Goal: Task Accomplishment & Management: Manage account settings

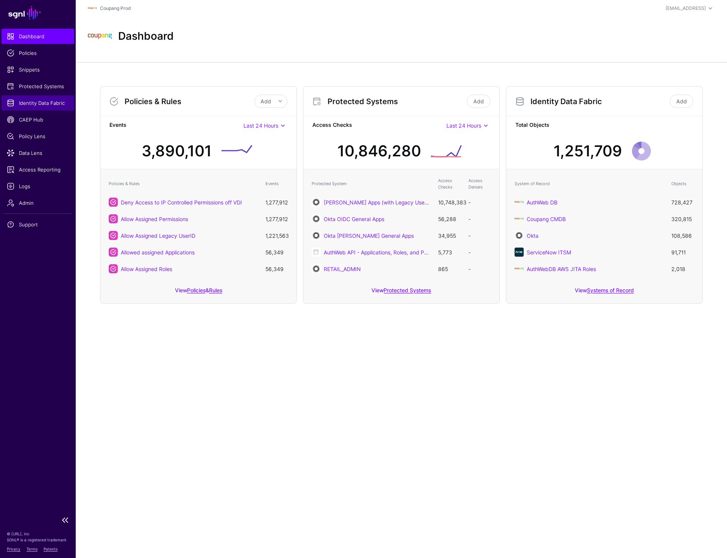
click at [39, 106] on span "Identity Data Fabric" at bounding box center [38, 103] width 62 height 8
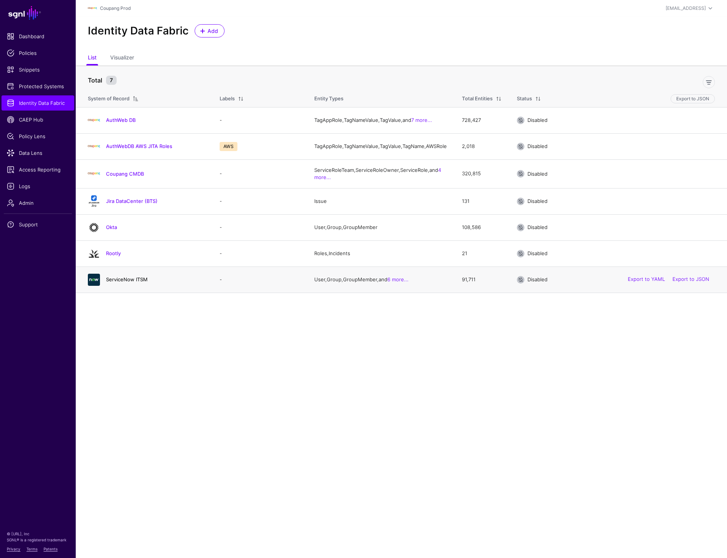
click at [118, 282] on link "ServiceNow ITSM" at bounding box center [127, 279] width 42 height 6
click at [117, 256] on link "Rootly" at bounding box center [113, 253] width 15 height 6
click at [113, 230] on link "Okta" at bounding box center [111, 227] width 11 height 6
click at [123, 204] on link "Jira DataCenter (BTS)" at bounding box center [131, 201] width 51 height 6
click at [121, 177] on link "Coupang CMDB" at bounding box center [125, 174] width 38 height 6
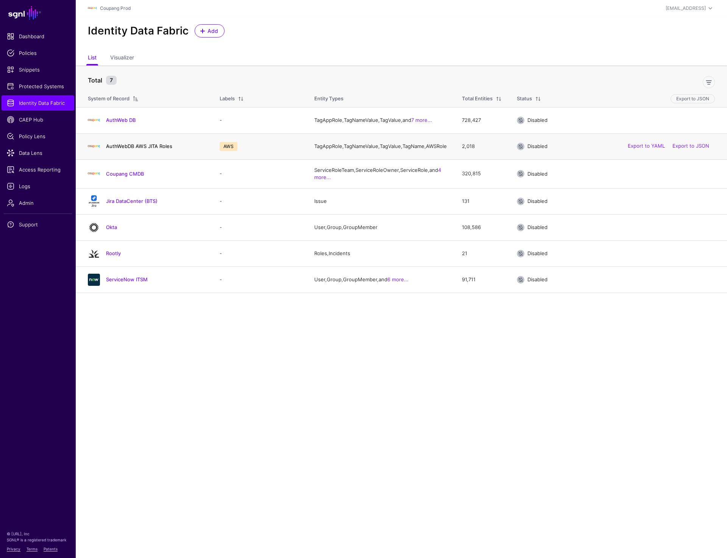
click at [123, 148] on link "AuthWebDB AWS JITA Roles" at bounding box center [139, 146] width 66 height 6
click at [125, 122] on link "AuthWeb DB" at bounding box center [121, 120] width 30 height 6
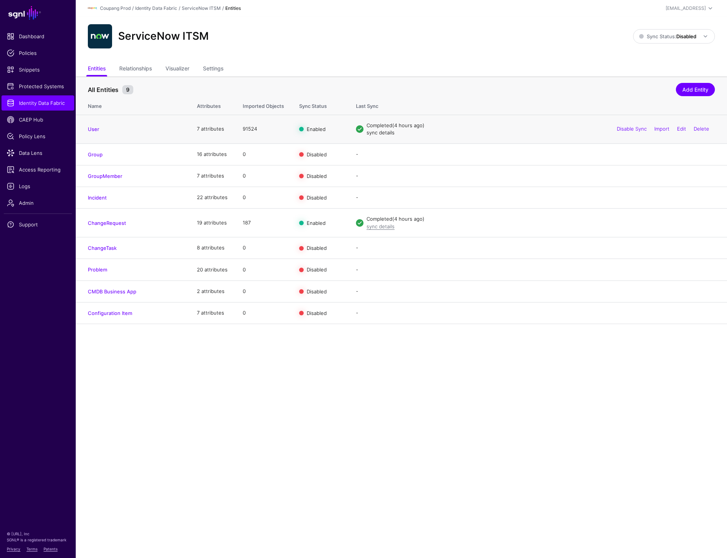
click at [377, 132] on link "sync details" at bounding box center [380, 132] width 28 height 6
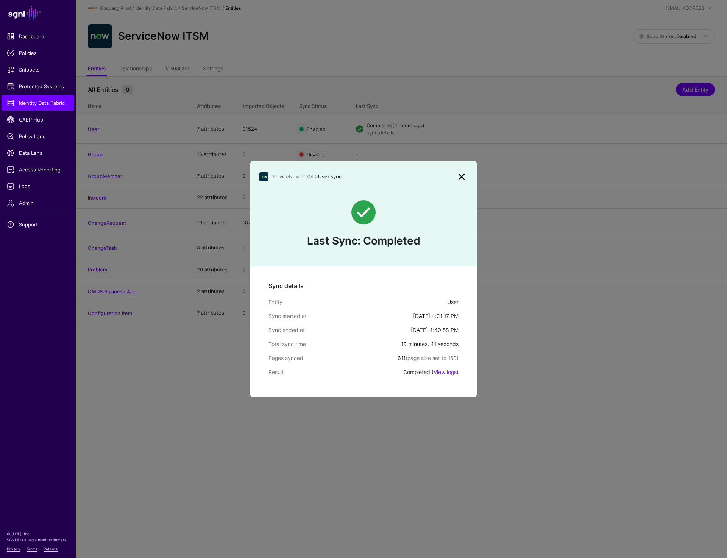
click at [464, 173] on link at bounding box center [461, 177] width 12 height 12
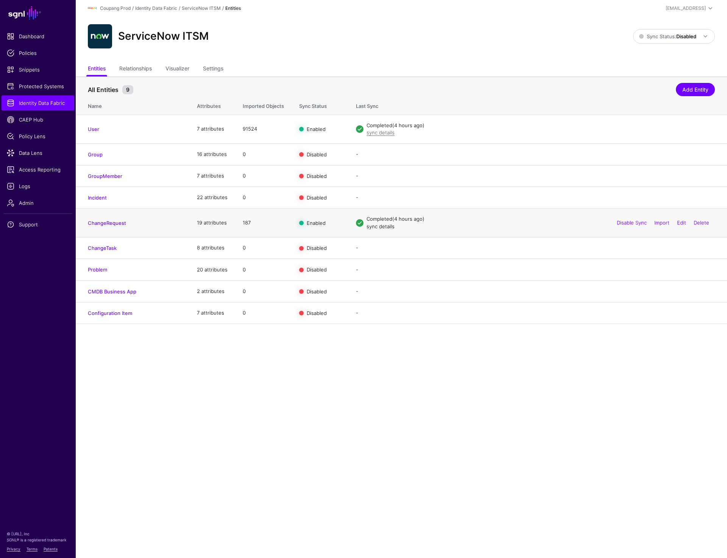
click at [371, 227] on link "sync details" at bounding box center [380, 226] width 28 height 6
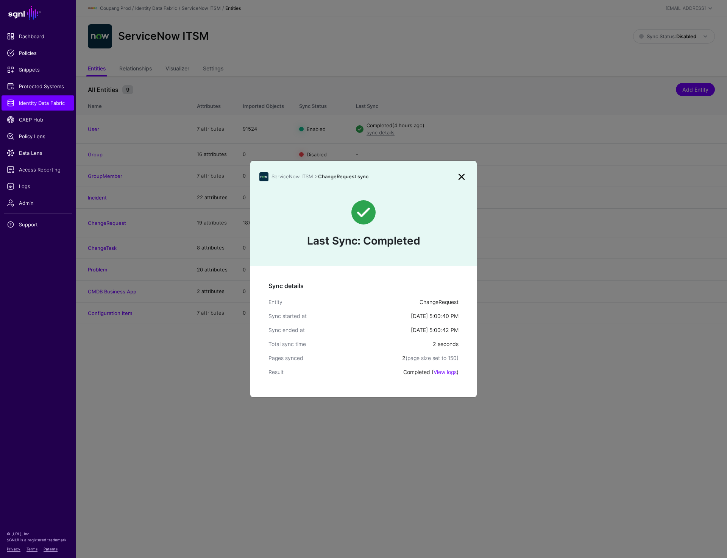
click at [461, 174] on link at bounding box center [461, 177] width 12 height 12
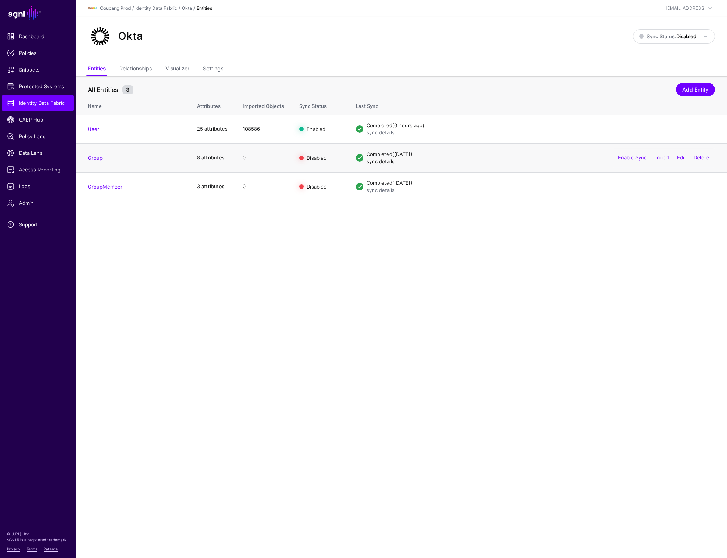
click at [378, 162] on link "sync details" at bounding box center [380, 161] width 28 height 6
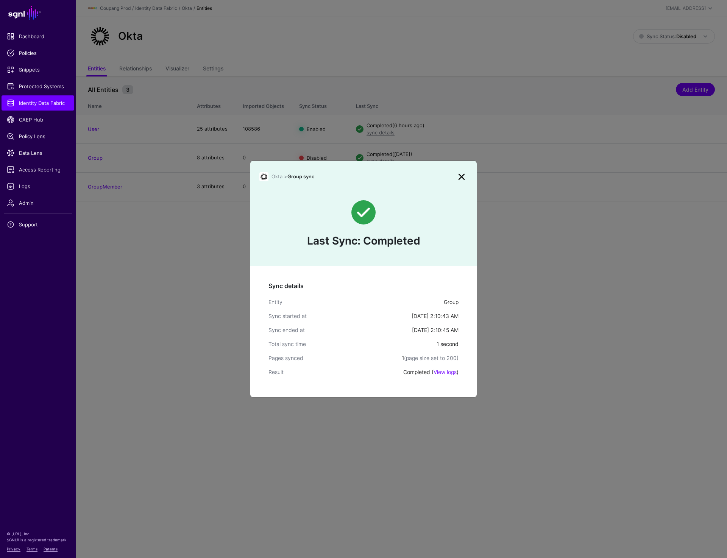
click at [460, 176] on link at bounding box center [461, 177] width 12 height 12
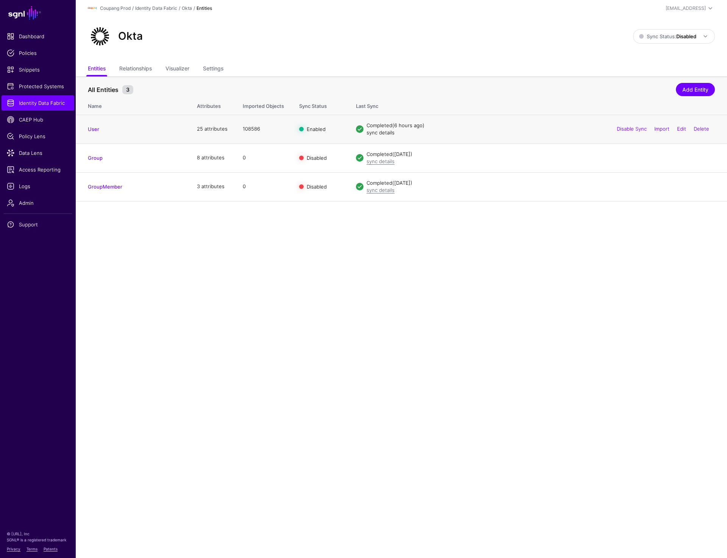
click at [374, 130] on link "sync details" at bounding box center [380, 132] width 28 height 6
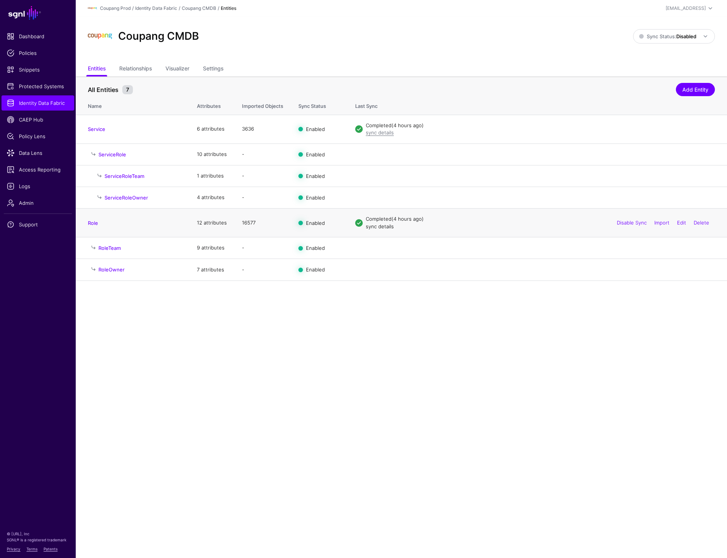
click at [386, 228] on link "sync details" at bounding box center [380, 226] width 28 height 6
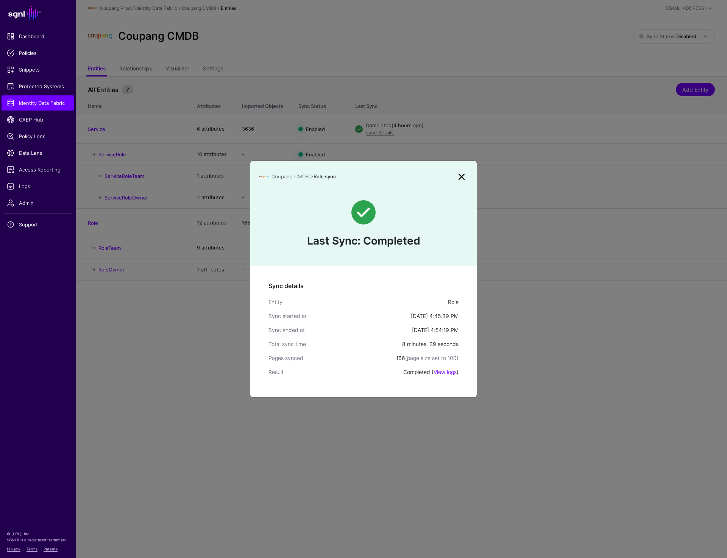
click at [458, 174] on link at bounding box center [461, 177] width 12 height 12
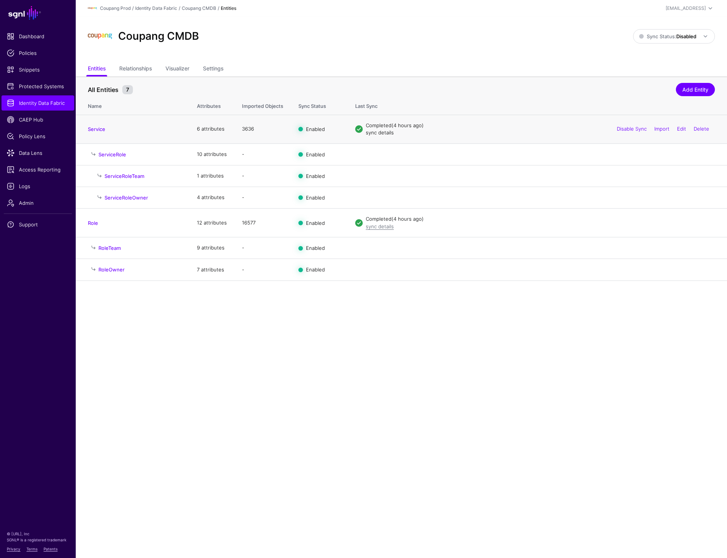
click at [377, 133] on link "sync details" at bounding box center [380, 132] width 28 height 6
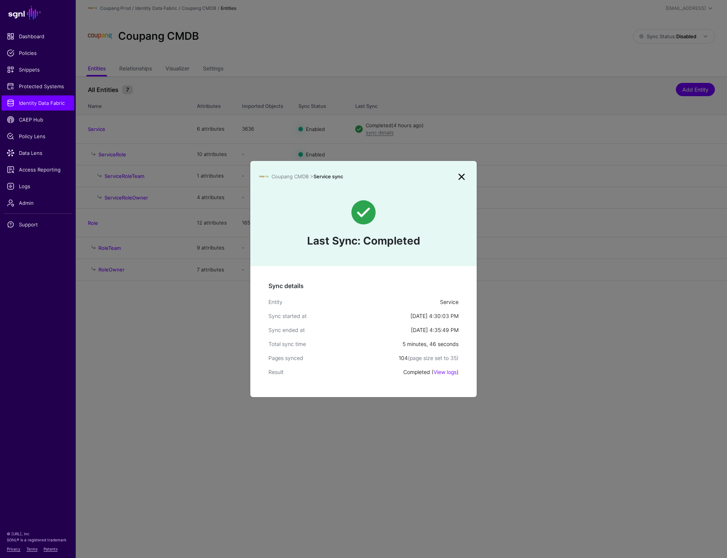
click at [459, 177] on link at bounding box center [461, 177] width 12 height 12
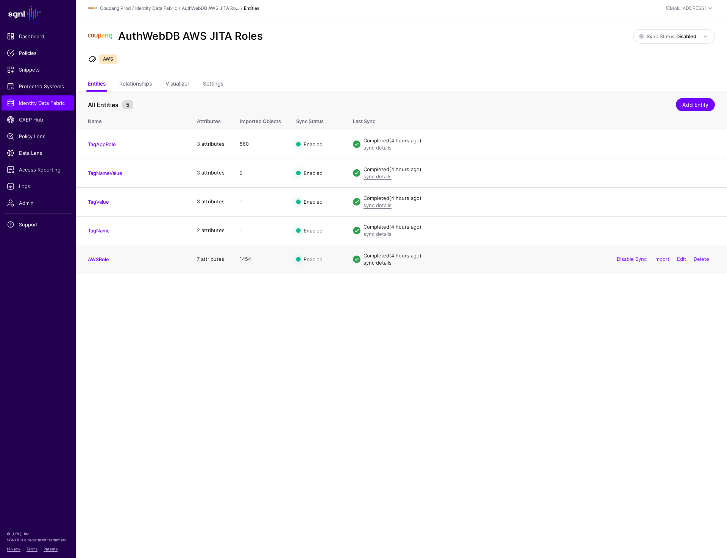
click at [386, 261] on link "sync details" at bounding box center [377, 263] width 28 height 6
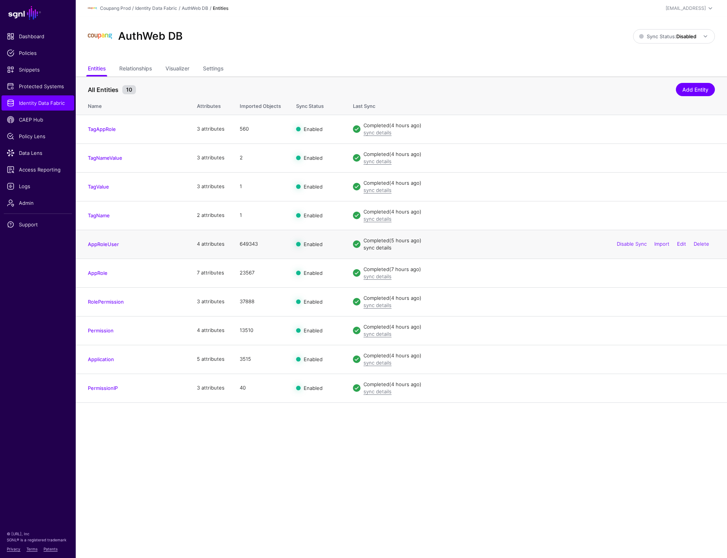
click at [375, 250] on link "sync details" at bounding box center [377, 247] width 28 height 6
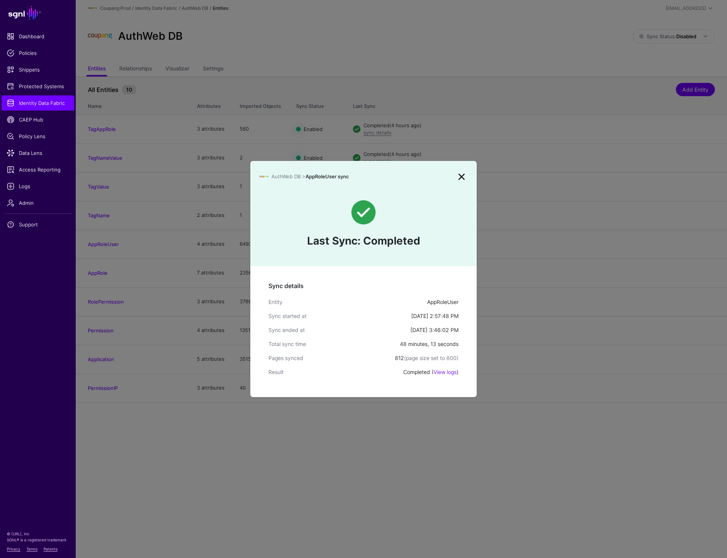
click at [461, 176] on link at bounding box center [461, 177] width 12 height 12
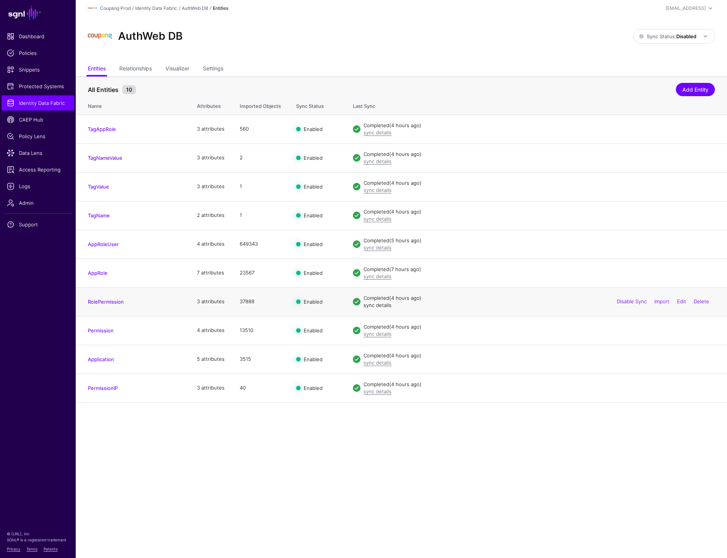
click at [373, 306] on link "sync details" at bounding box center [377, 305] width 28 height 6
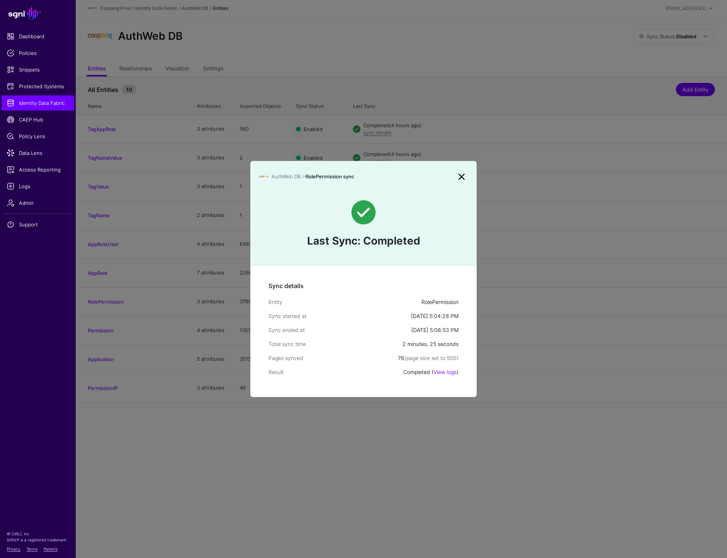
click at [461, 175] on link at bounding box center [461, 177] width 12 height 12
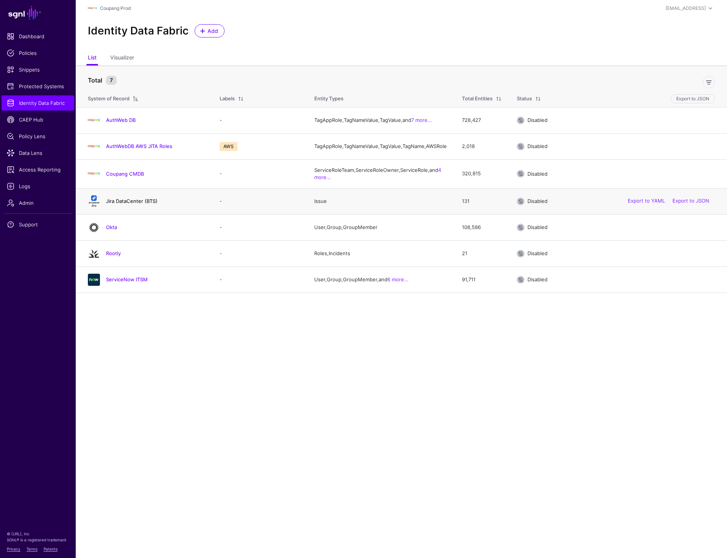
click at [124, 204] on link "Jira DataCenter (BTS)" at bounding box center [131, 201] width 51 height 6
click at [116, 256] on link "Rootly" at bounding box center [113, 253] width 15 height 6
click at [257, 409] on main "SGNL Dashboard Policies Snippets Protected Systems Identity Data Fabric CAEP Hu…" at bounding box center [363, 279] width 727 height 558
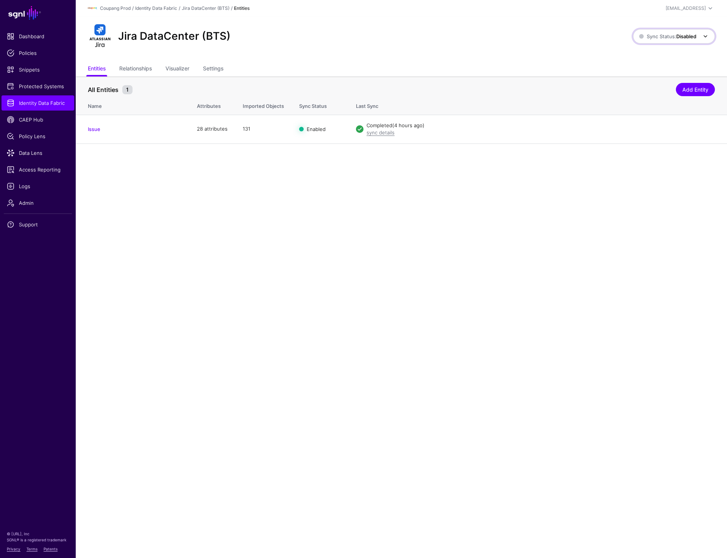
click at [690, 39] on strong "Disabled" at bounding box center [686, 36] width 20 height 6
click at [654, 64] on span "Syncing active for all configured entities that are enabled" at bounding box center [669, 65] width 78 height 12
click at [674, 35] on span "Sync Status: Disabled" at bounding box center [667, 36] width 57 height 6
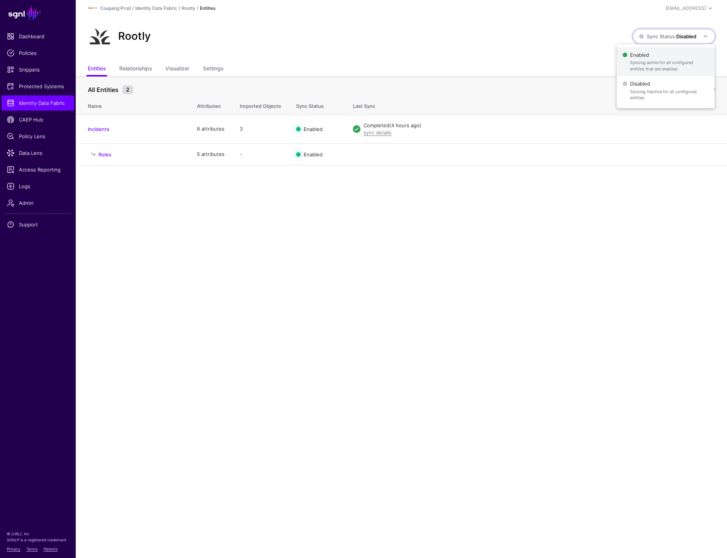
click at [653, 58] on span "Enabled Syncing active for all configured entities that are enabled" at bounding box center [665, 62] width 86 height 25
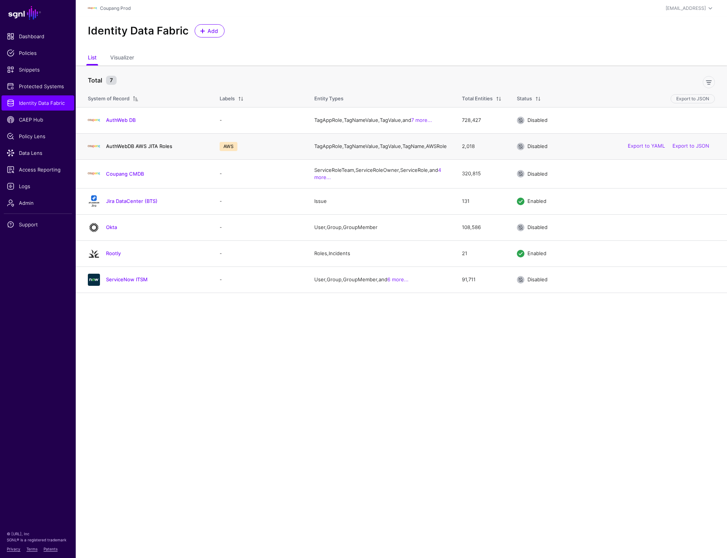
click at [148, 148] on link "AuthWebDB AWS JITA Roles" at bounding box center [139, 146] width 66 height 6
click at [300, 31] on div "Identity Data Fabric Add" at bounding box center [401, 30] width 633 height 13
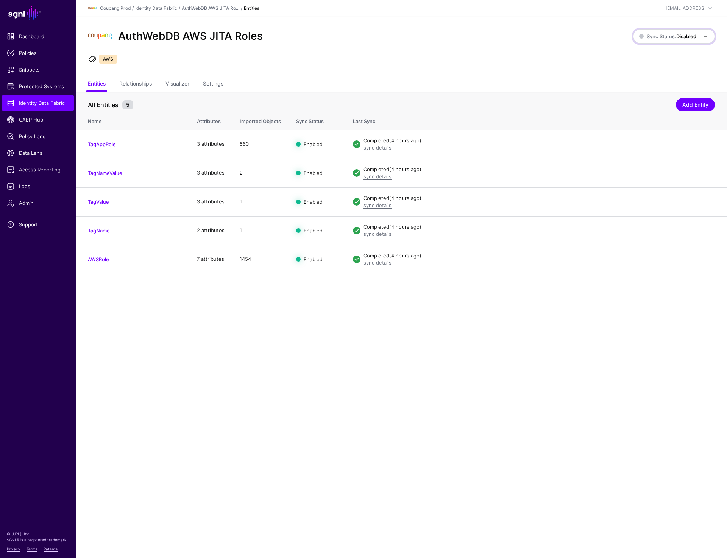
click at [666, 36] on span "Sync Status: Disabled" at bounding box center [667, 36] width 57 height 6
click at [645, 68] on span "Syncing active for all configured entities that are enabled" at bounding box center [669, 65] width 78 height 12
click at [218, 83] on link "Settings" at bounding box center [213, 84] width 20 height 14
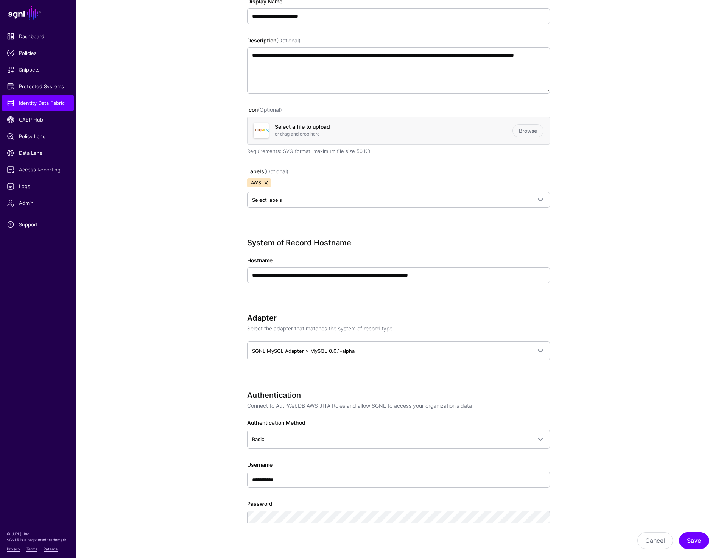
scroll to position [227, 0]
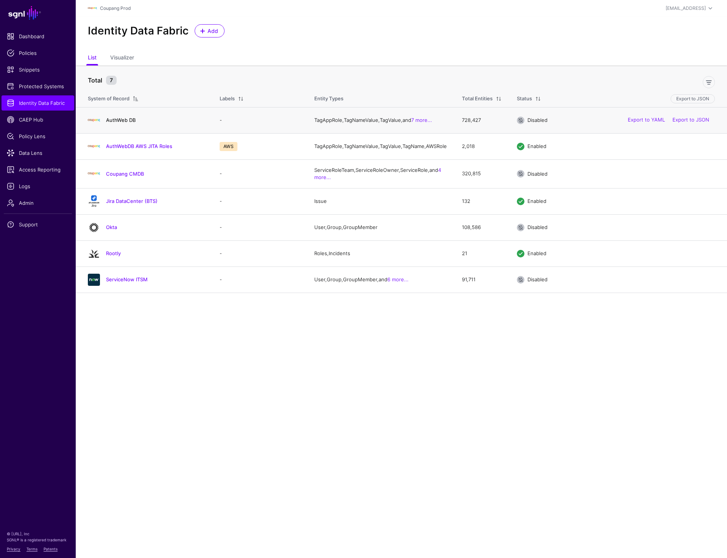
click at [130, 123] on link "AuthWeb DB" at bounding box center [121, 120] width 30 height 6
click at [136, 148] on link "AuthWebDB AWS JITA Roles" at bounding box center [139, 146] width 66 height 6
click at [125, 177] on link "Coupang CMDB" at bounding box center [125, 174] width 38 height 6
click at [125, 204] on link "Jira DataCenter (BTS)" at bounding box center [131, 201] width 51 height 6
click at [112, 230] on link "Okta" at bounding box center [111, 227] width 11 height 6
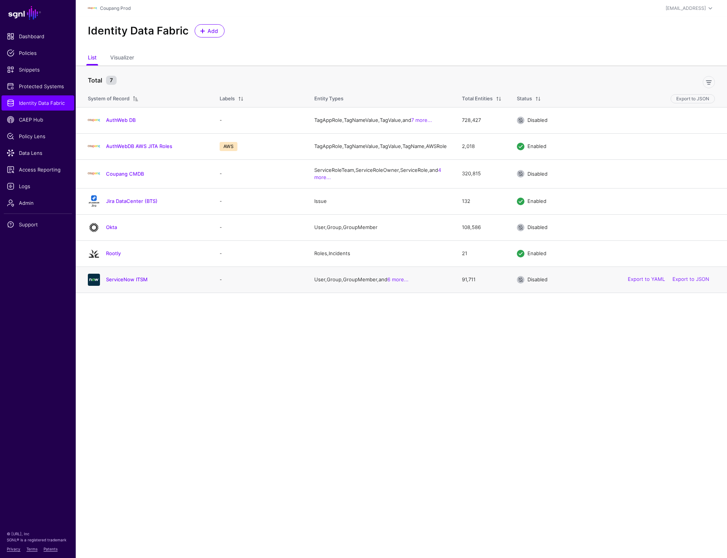
click at [116, 281] on div "ServiceNow ITSM" at bounding box center [146, 280] width 123 height 12
click at [118, 282] on link "ServiceNow ITSM" at bounding box center [127, 279] width 42 height 6
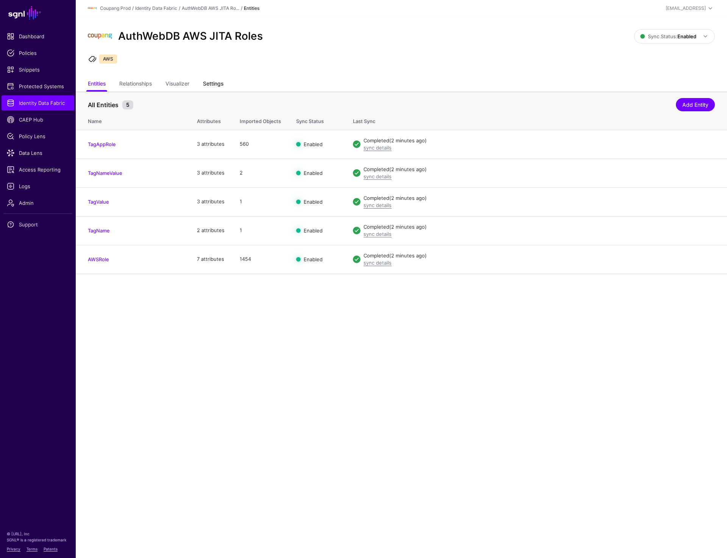
click at [216, 80] on link "Settings" at bounding box center [213, 84] width 20 height 14
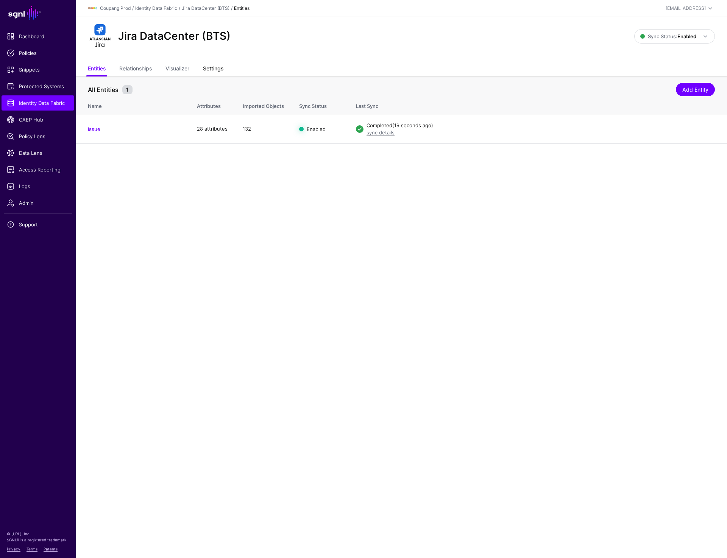
click at [218, 67] on link "Settings" at bounding box center [213, 69] width 20 height 14
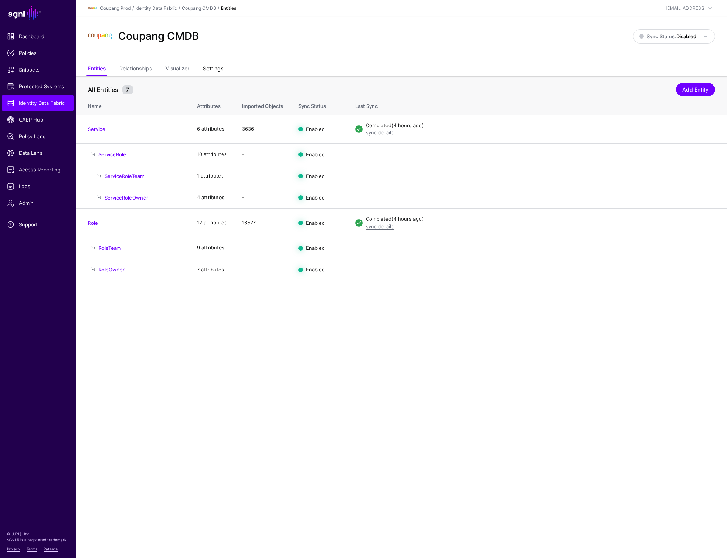
click at [213, 67] on link "Settings" at bounding box center [213, 69] width 20 height 14
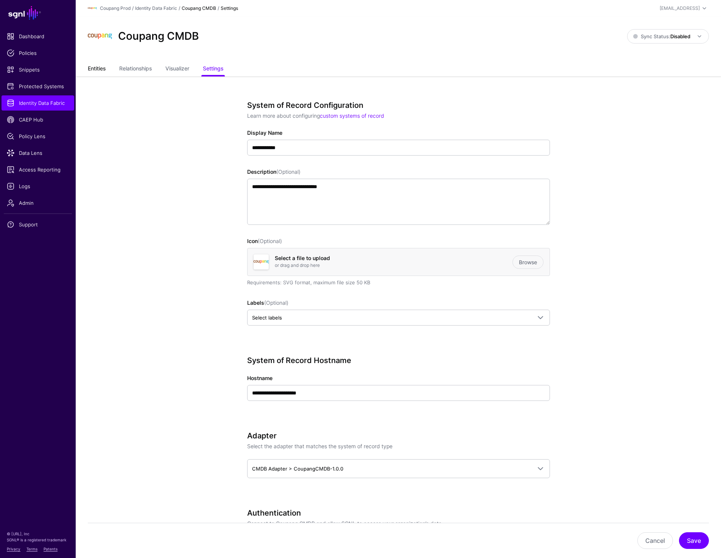
click at [102, 65] on link "Entities" at bounding box center [97, 69] width 18 height 14
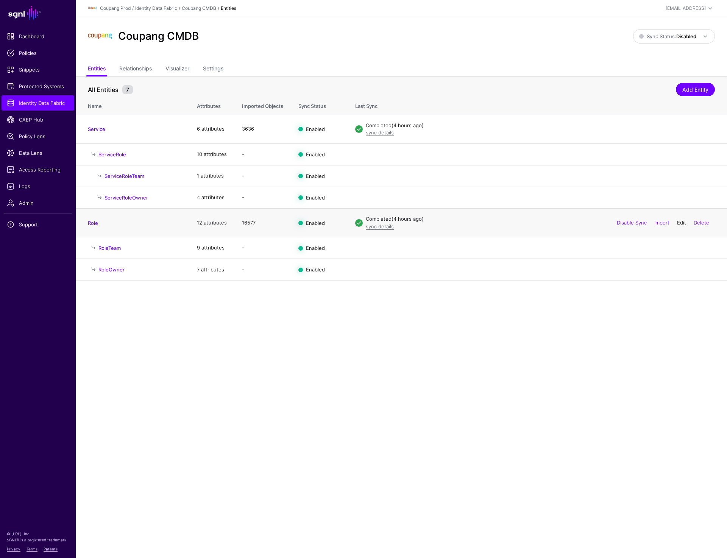
click at [678, 225] on link "Edit" at bounding box center [681, 223] width 9 height 6
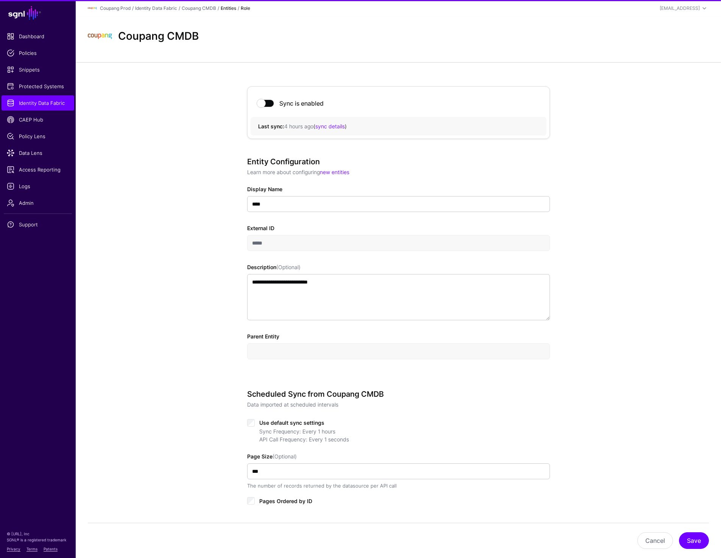
scroll to position [226, 0]
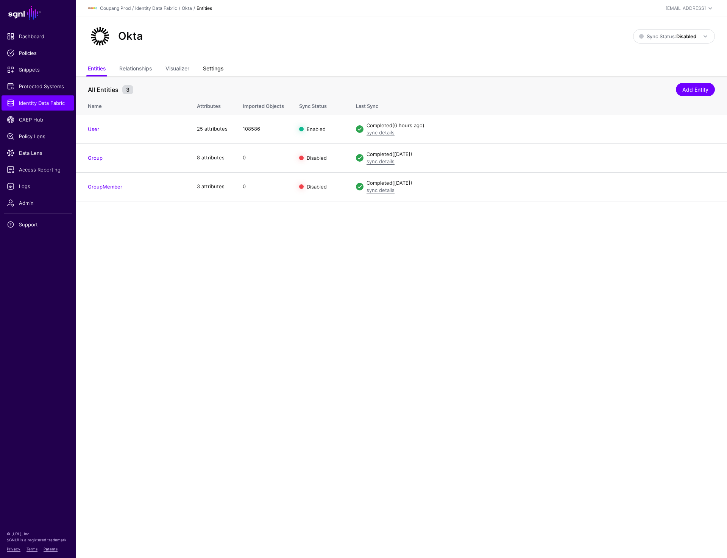
click at [215, 65] on link "Settings" at bounding box center [213, 69] width 20 height 14
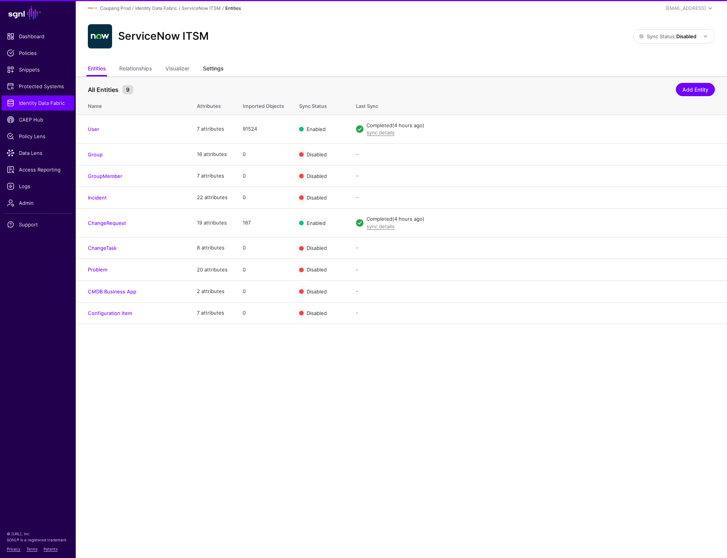
click at [214, 69] on link "Settings" at bounding box center [213, 69] width 20 height 14
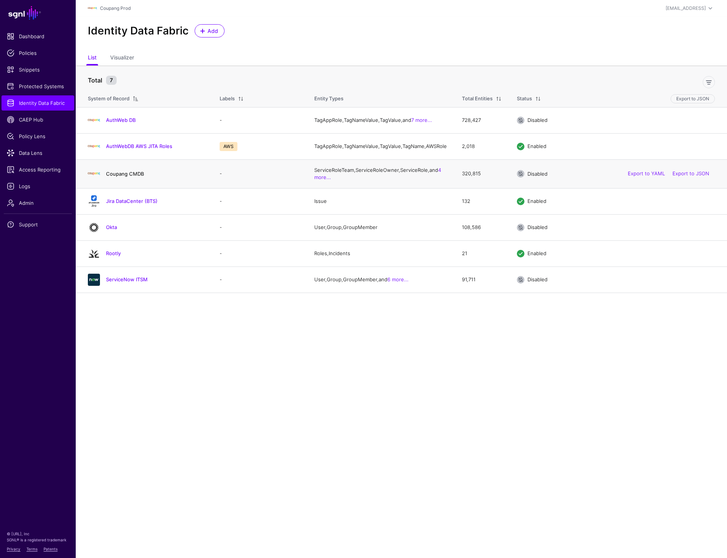
click at [128, 177] on link "Coupang CMDB" at bounding box center [125, 174] width 38 height 6
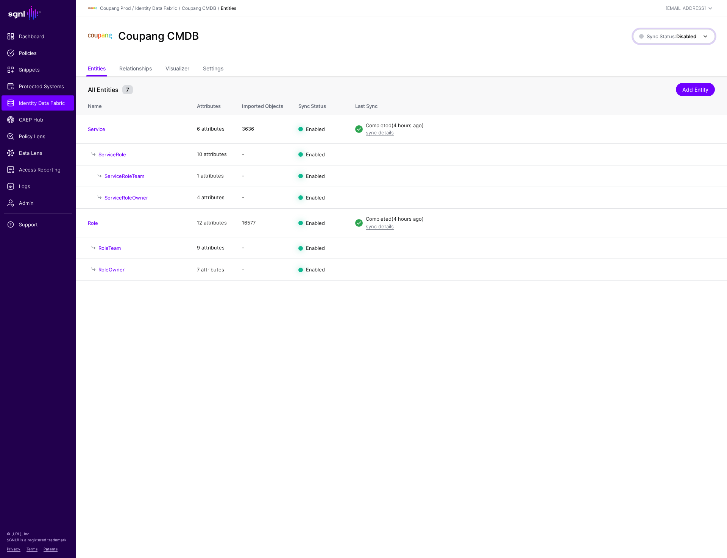
click at [682, 36] on strong "Disabled" at bounding box center [686, 36] width 20 height 6
click at [649, 64] on span "Syncing active for all configured entities that are enabled" at bounding box center [669, 65] width 78 height 12
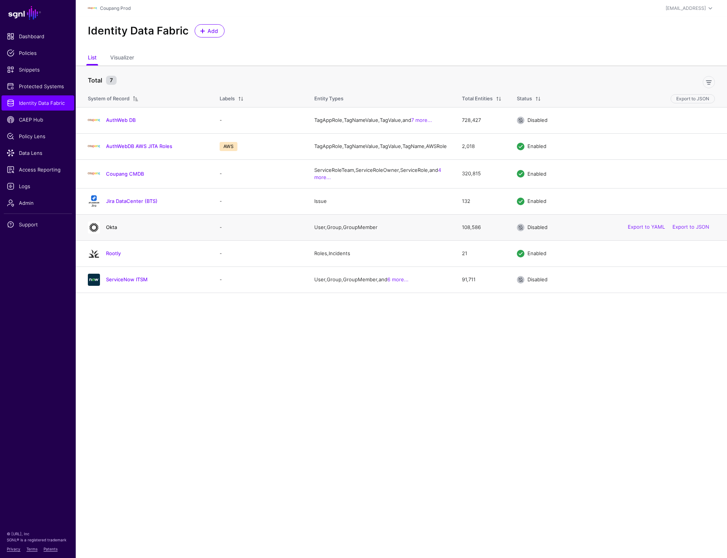
click at [112, 230] on link "Okta" at bounding box center [111, 227] width 11 height 6
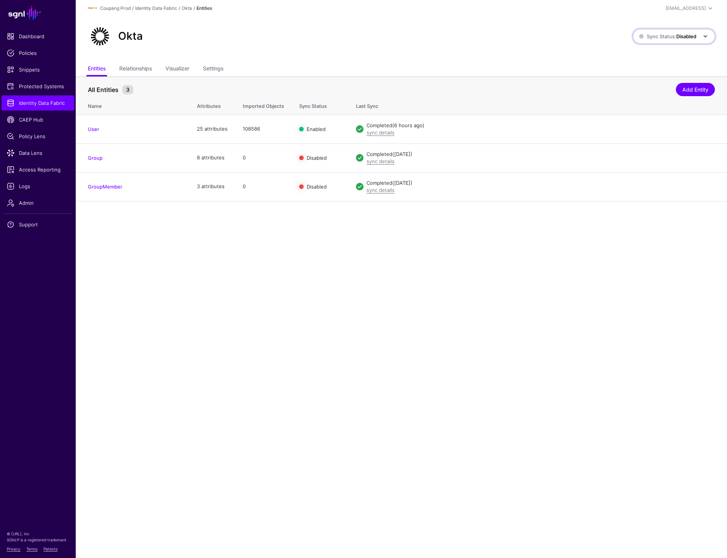
click at [654, 42] on link "Sync Status: Disabled" at bounding box center [674, 36] width 82 height 14
click at [640, 63] on span "Syncing active for all configured entities that are enabled" at bounding box center [669, 65] width 78 height 12
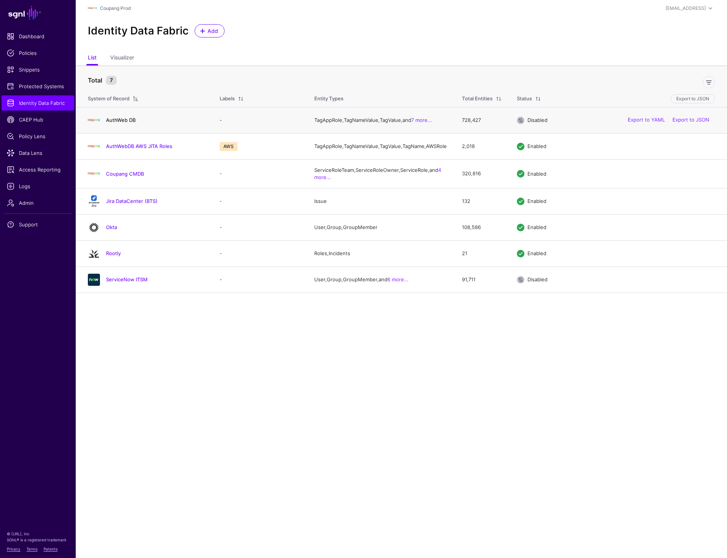
click at [128, 123] on link "AuthWeb DB" at bounding box center [121, 120] width 30 height 6
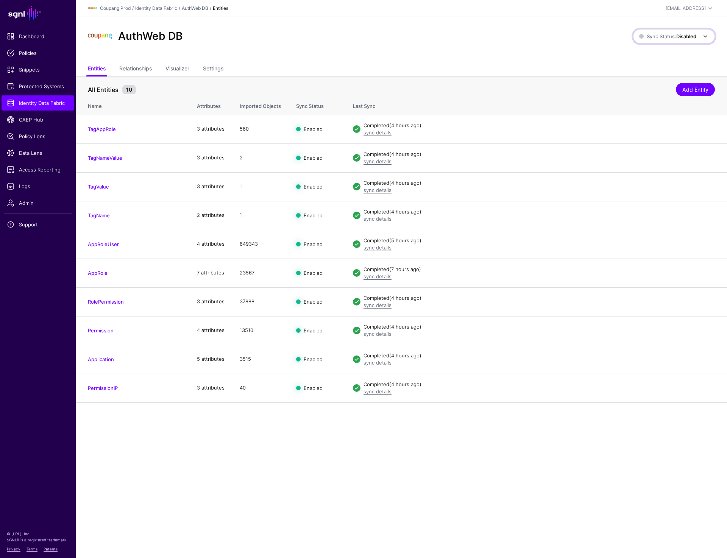
click at [704, 32] on span at bounding box center [705, 36] width 9 height 9
click at [663, 57] on span "Enabled Syncing active for all configured entities that are enabled" at bounding box center [665, 62] width 86 height 25
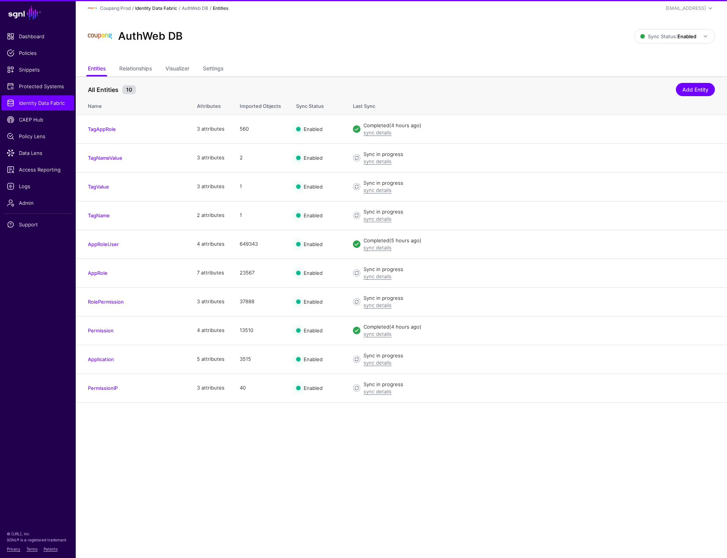
click at [152, 9] on link "Identity Data Fabric" at bounding box center [156, 8] width 42 height 6
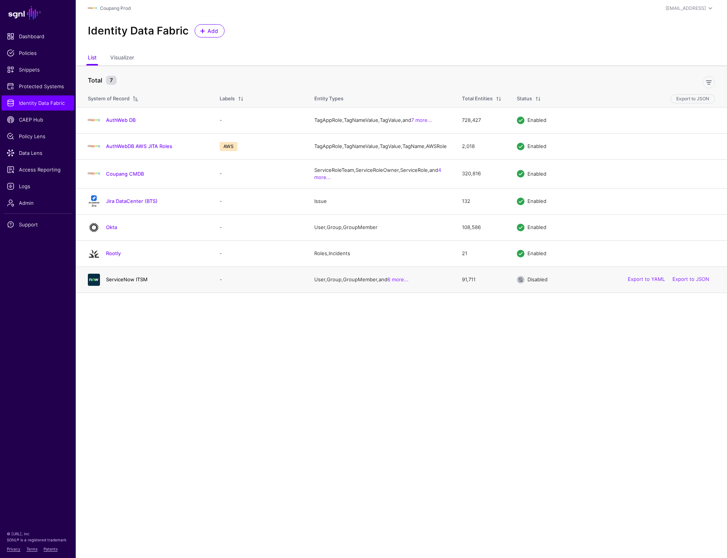
click at [135, 282] on link "ServiceNow ITSM" at bounding box center [127, 279] width 42 height 6
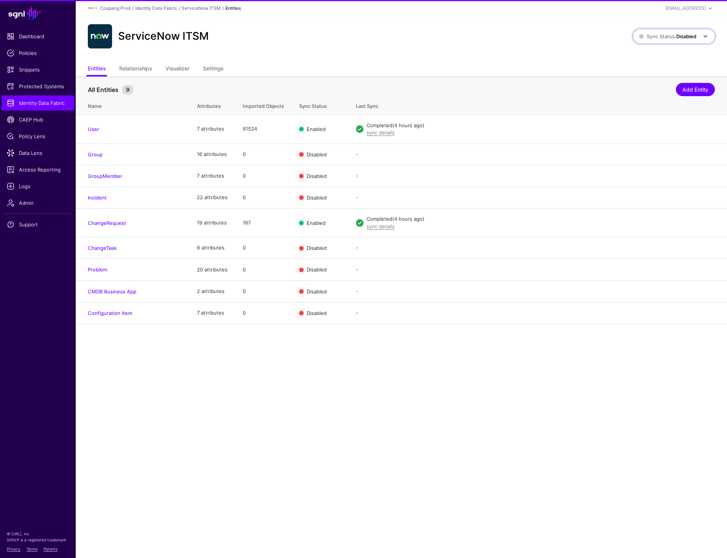
click at [688, 37] on strong "Disabled" at bounding box center [686, 36] width 20 height 6
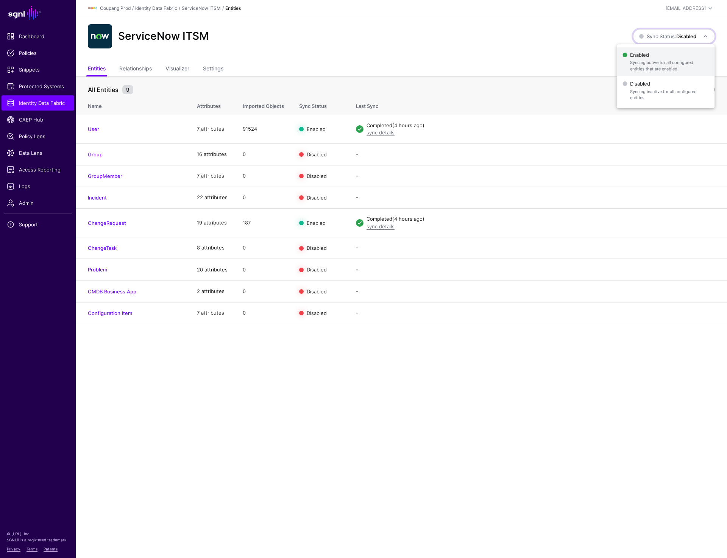
click at [663, 69] on span "Syncing active for all configured entities that are enabled" at bounding box center [669, 65] width 78 height 12
click at [163, 10] on link "Identity Data Fabric" at bounding box center [156, 8] width 42 height 6
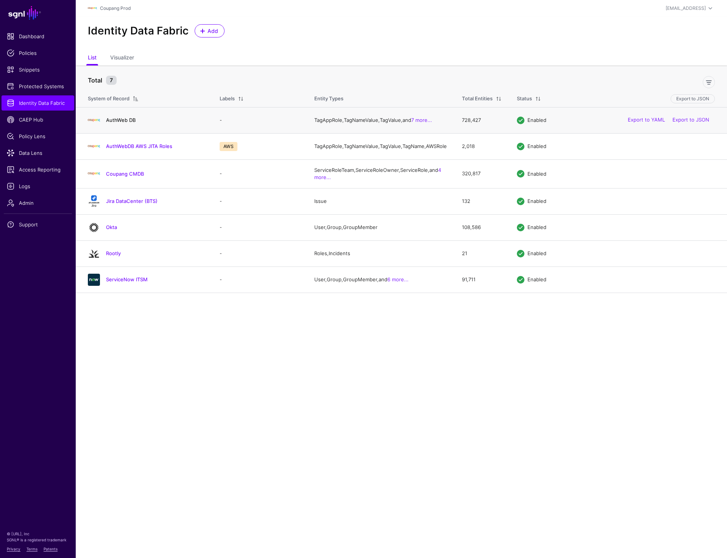
click at [114, 121] on link "AuthWeb DB" at bounding box center [121, 120] width 30 height 6
click at [114, 149] on link "AuthWebDB AWS JITA Roles" at bounding box center [139, 146] width 66 height 6
click at [114, 177] on link "Coupang CMDB" at bounding box center [125, 174] width 38 height 6
click at [116, 204] on link "Jira DataCenter (BTS)" at bounding box center [131, 201] width 51 height 6
click at [111, 230] on link "Okta" at bounding box center [111, 227] width 11 height 6
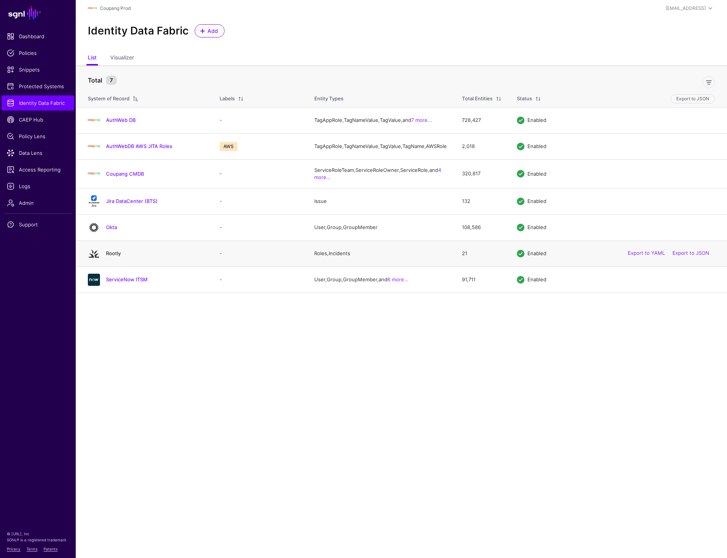
click at [111, 256] on link "Rootly" at bounding box center [113, 253] width 15 height 6
click at [113, 282] on link "ServiceNow ITSM" at bounding box center [127, 279] width 42 height 6
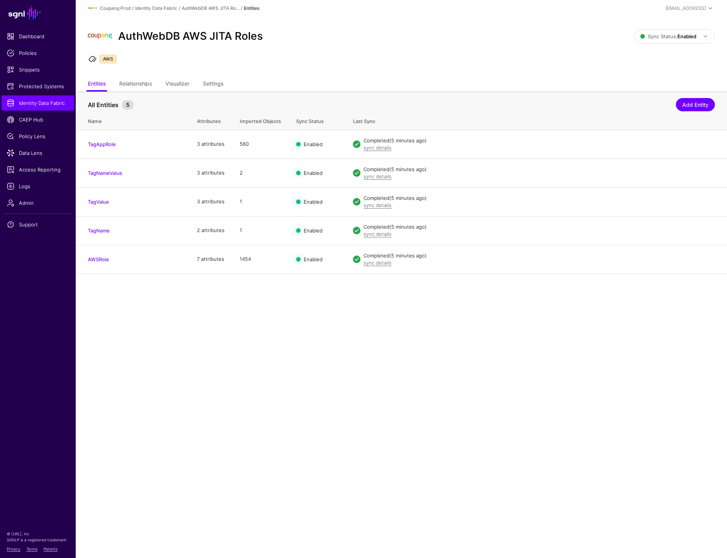
click at [457, 375] on main "SGNL Dashboard Policies Snippets Protected Systems Identity Data Fabric CAEP Hu…" at bounding box center [363, 279] width 727 height 558
click at [241, 289] on main "SGNL Dashboard Policies Snippets Protected Systems Identity Data Fabric CAEP Hu…" at bounding box center [363, 279] width 727 height 558
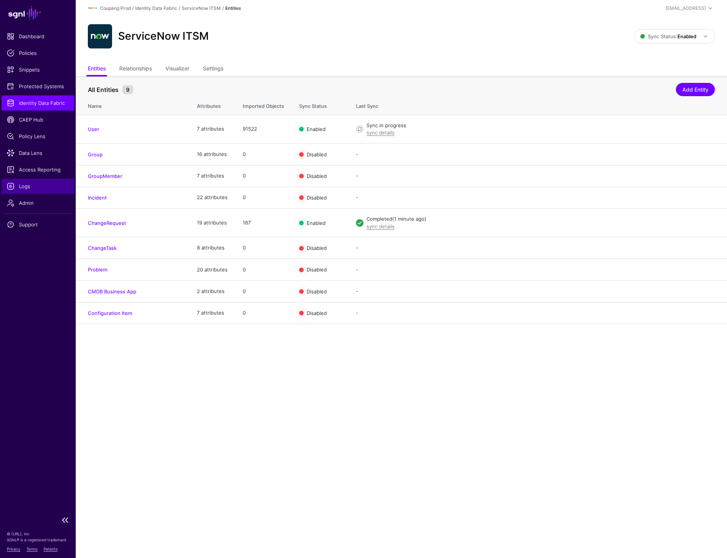
click at [24, 187] on span "Logs" at bounding box center [38, 186] width 62 height 8
click at [684, 128] on link "Edit" at bounding box center [681, 129] width 9 height 6
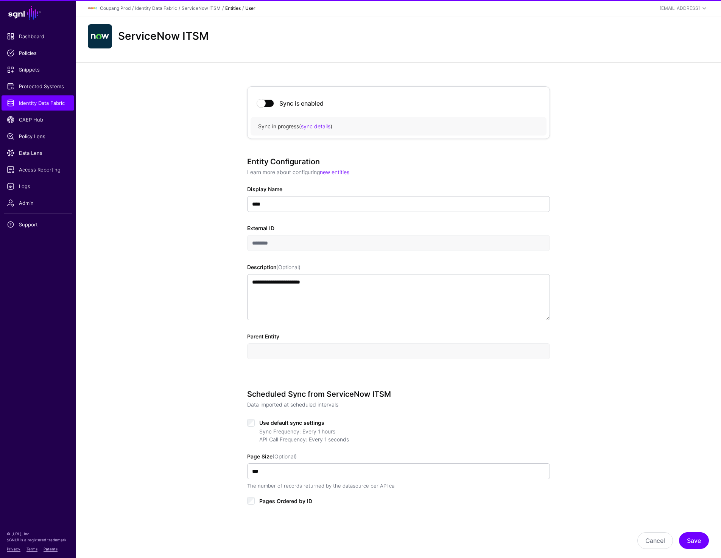
scroll to position [226, 0]
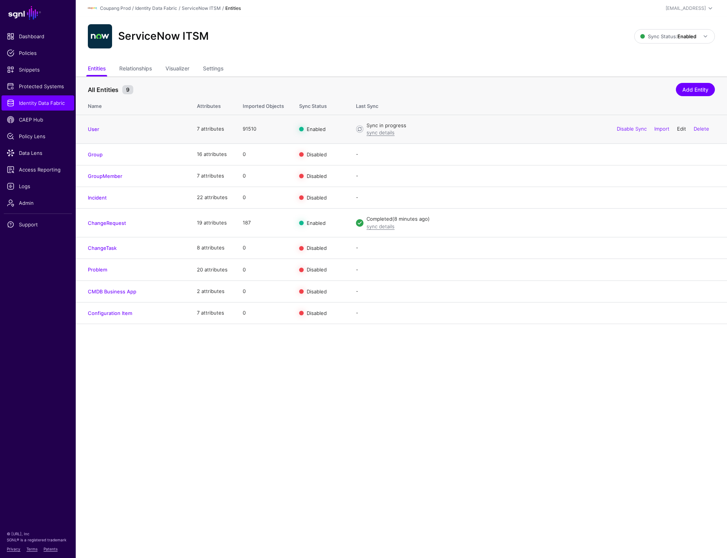
click at [680, 126] on link "Edit" at bounding box center [681, 129] width 9 height 6
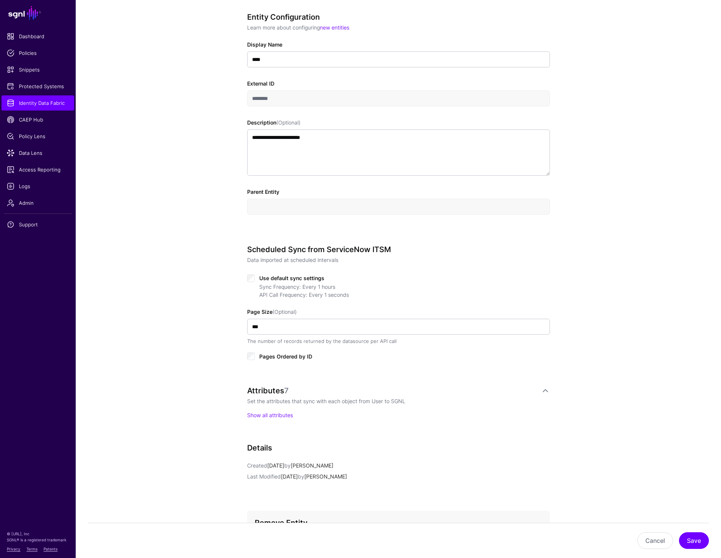
scroll to position [226, 0]
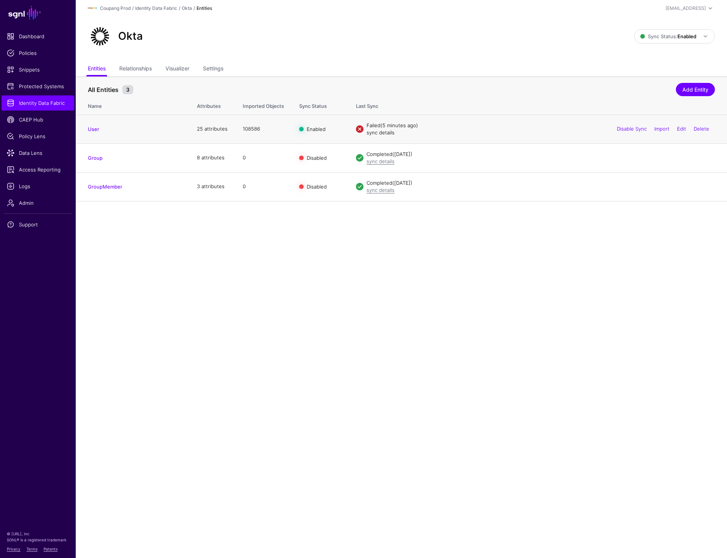
click at [378, 132] on link "sync details" at bounding box center [380, 132] width 28 height 6
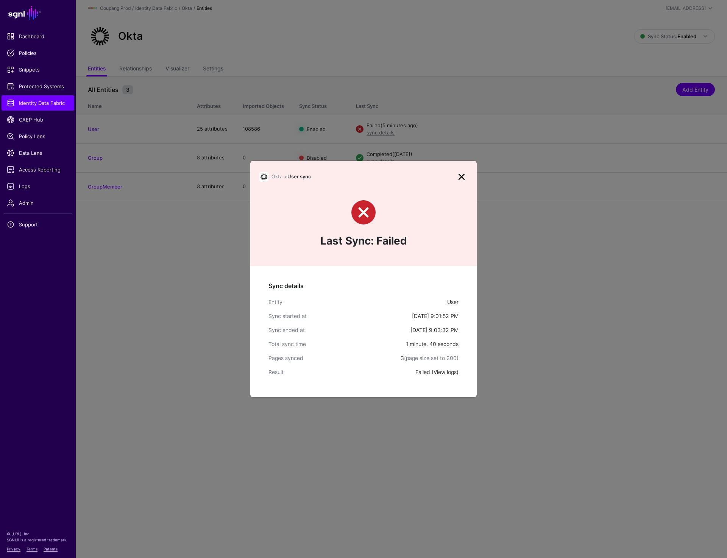
click at [441, 369] on link "View logs" at bounding box center [444, 372] width 23 height 6
click at [459, 177] on link at bounding box center [461, 177] width 12 height 12
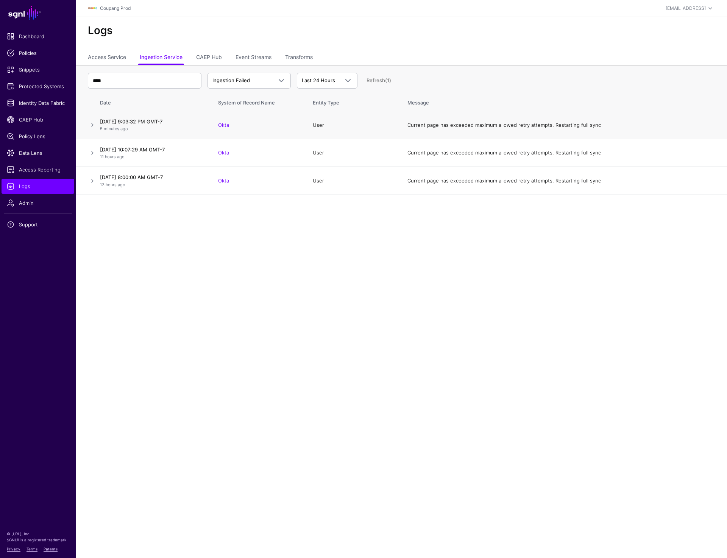
click at [86, 123] on td at bounding box center [86, 125] width 21 height 28
click at [90, 123] on link at bounding box center [92, 124] width 9 height 9
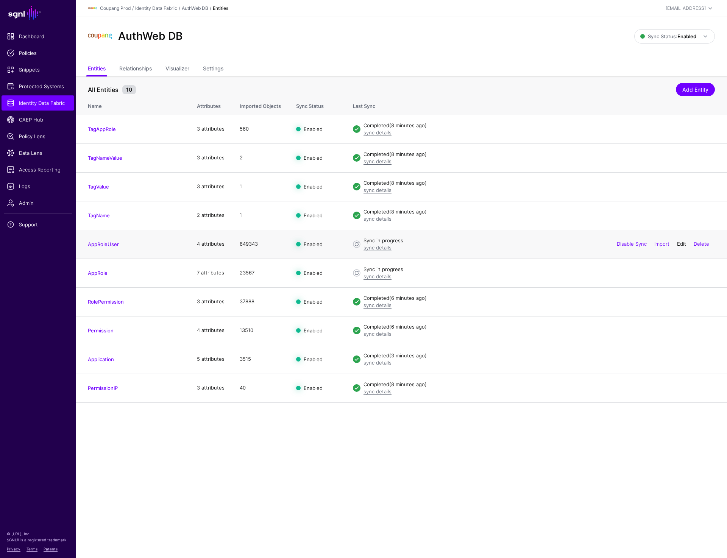
click at [681, 244] on link "Edit" at bounding box center [681, 244] width 9 height 6
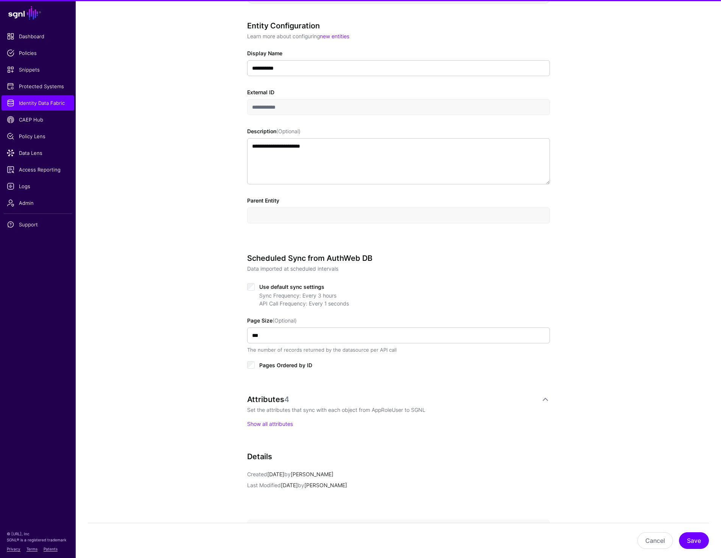
scroll to position [226, 0]
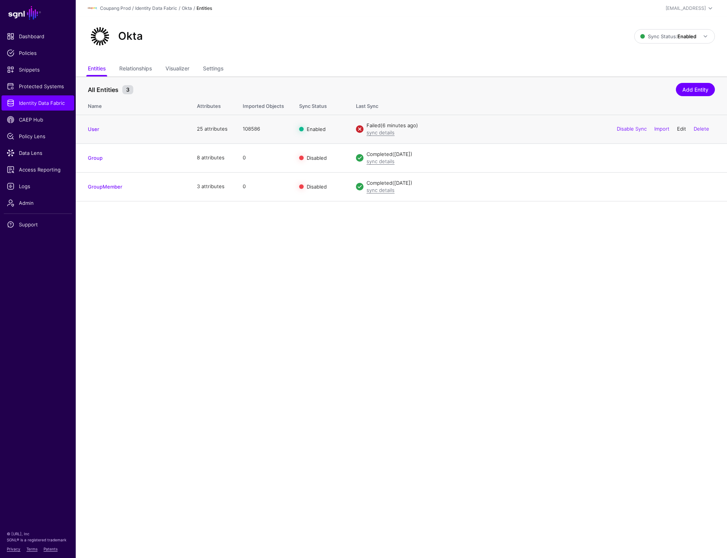
click at [678, 127] on link "Edit" at bounding box center [681, 129] width 9 height 6
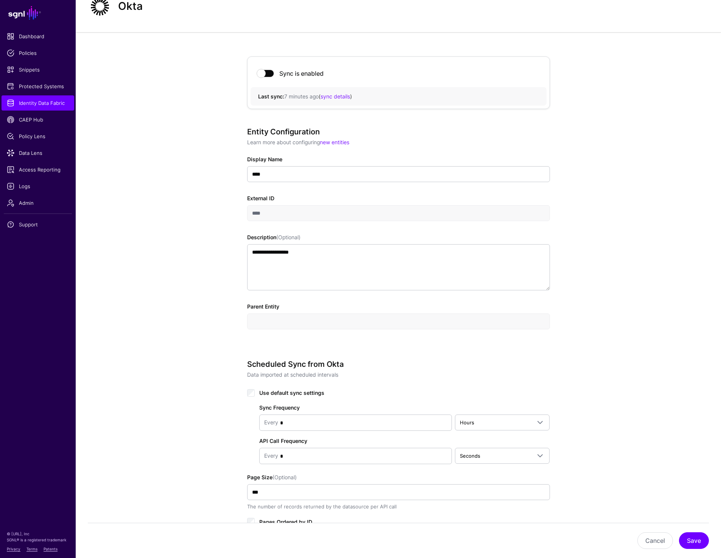
scroll to position [30, 0]
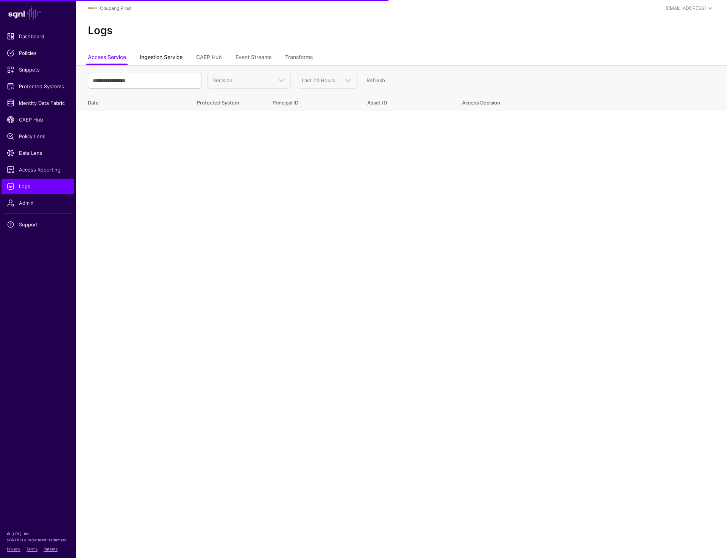
click at [163, 54] on link "Ingestion Service" at bounding box center [161, 58] width 43 height 14
